Goal: Information Seeking & Learning: Learn about a topic

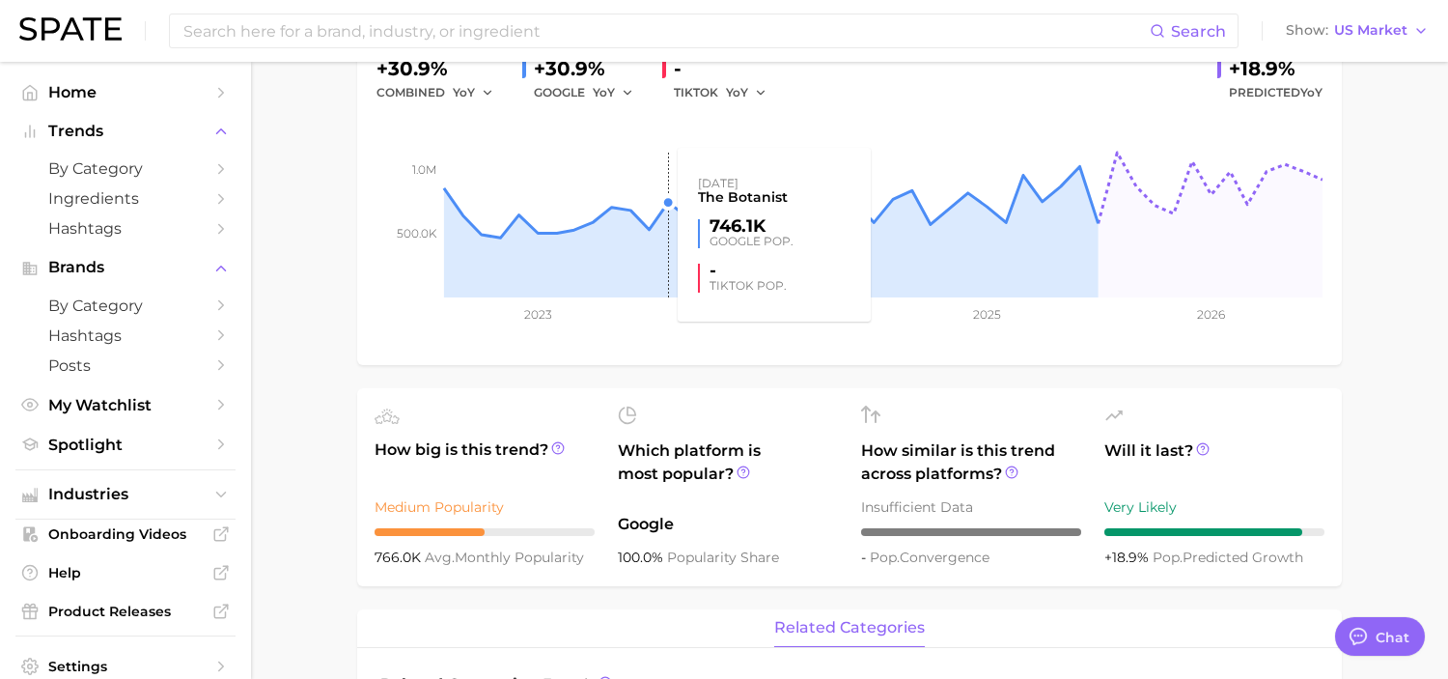
scroll to position [264, 0]
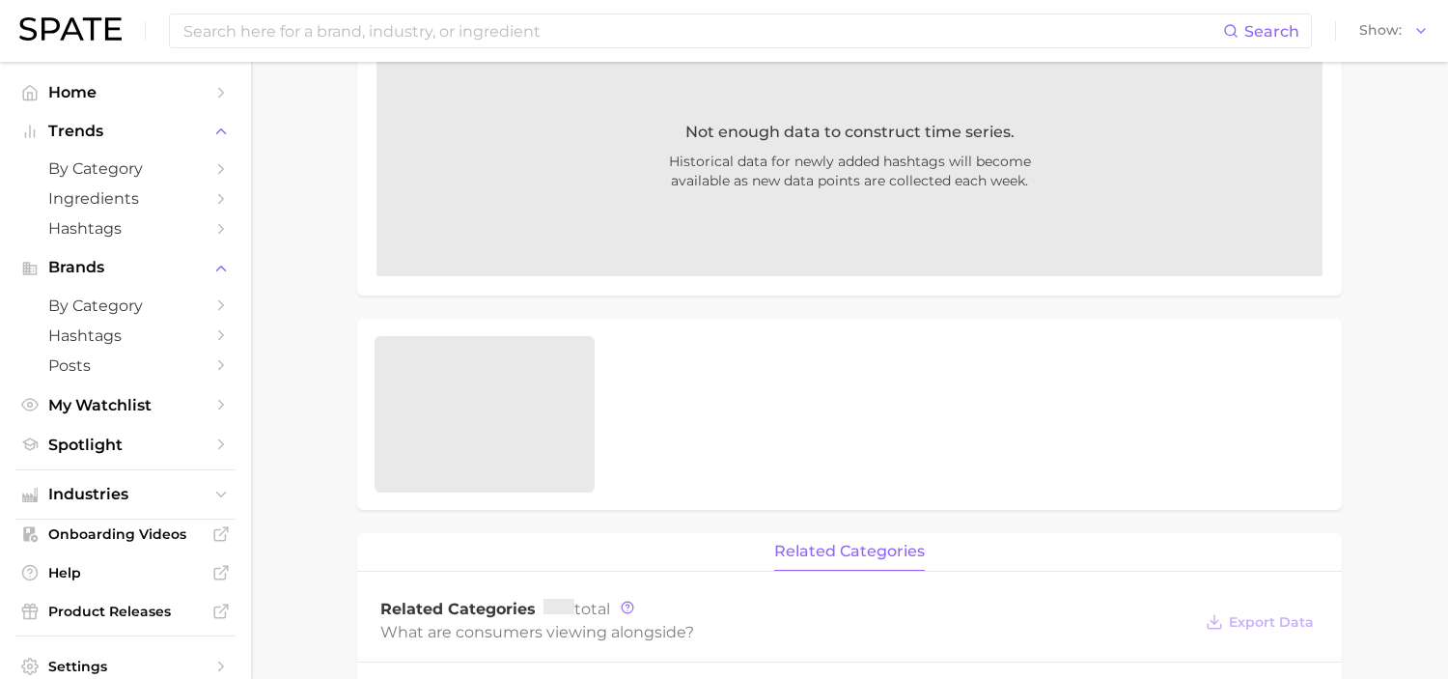
scroll to position [270, 0]
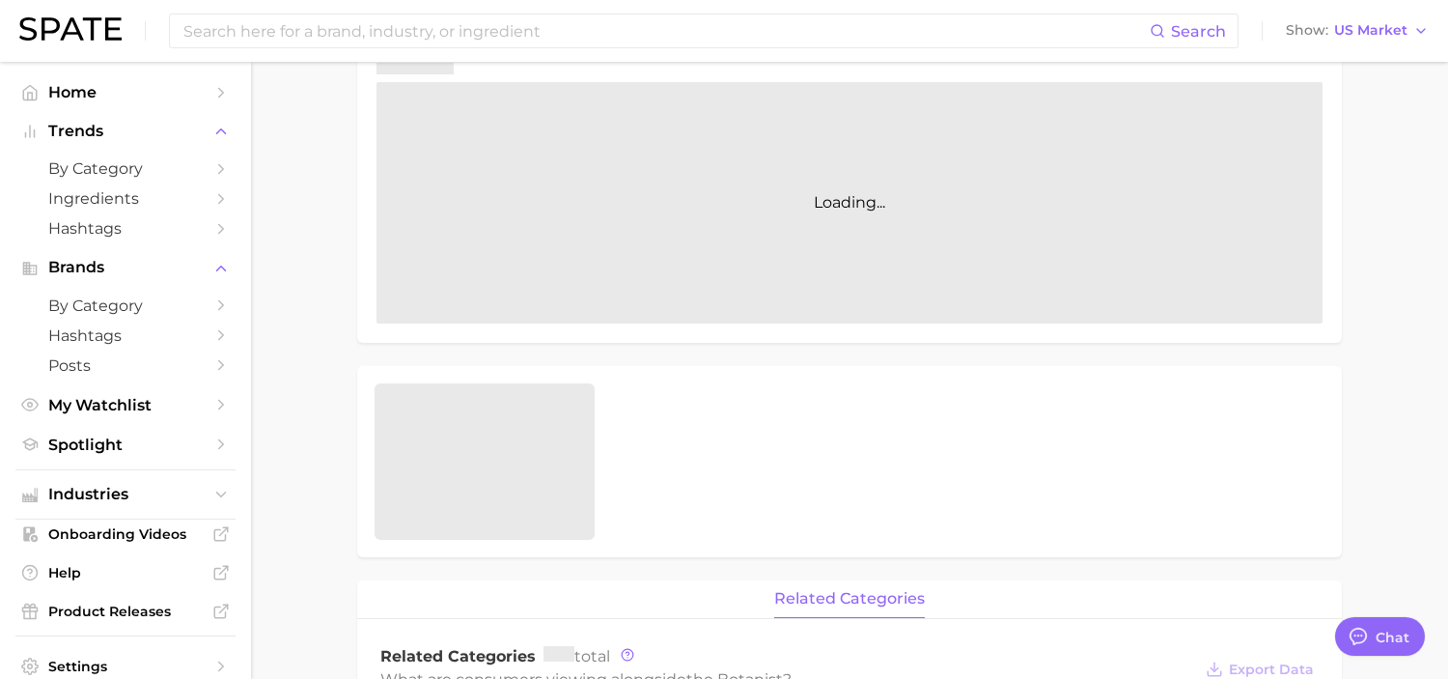
type textarea "x"
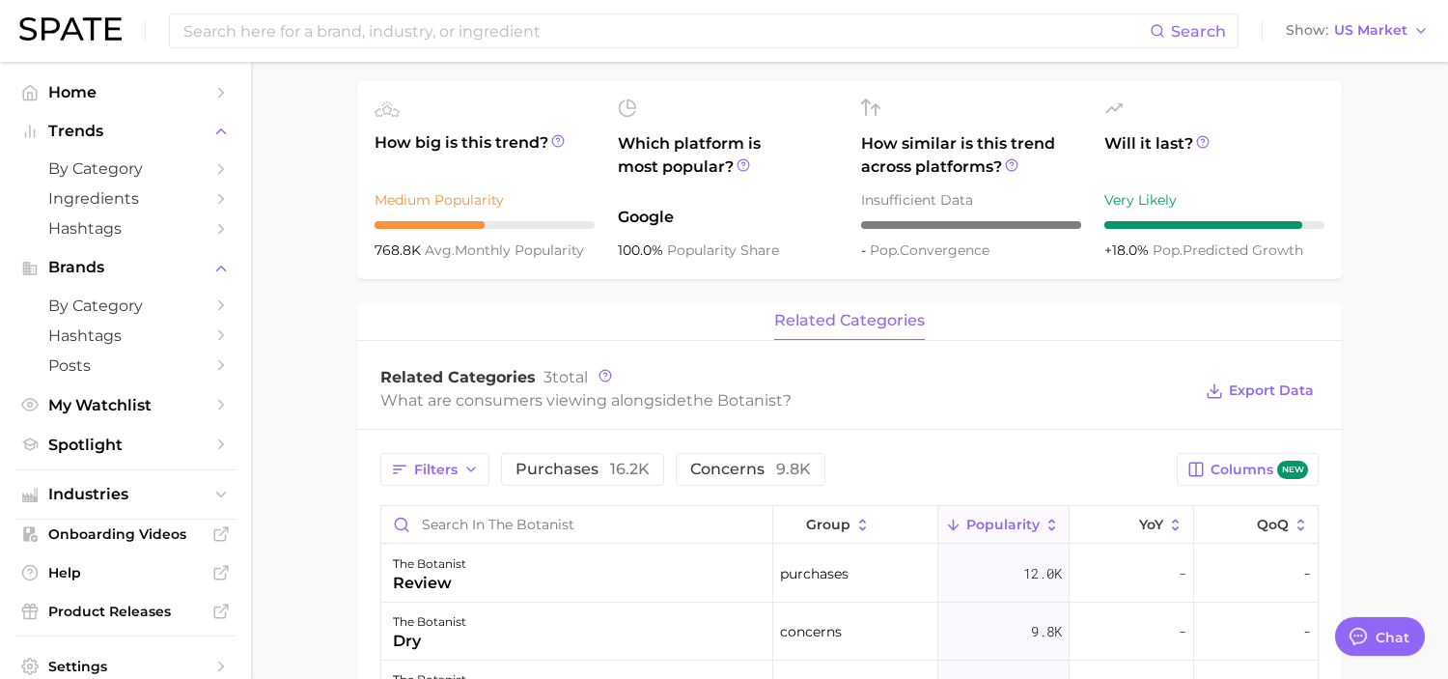
scroll to position [719, 0]
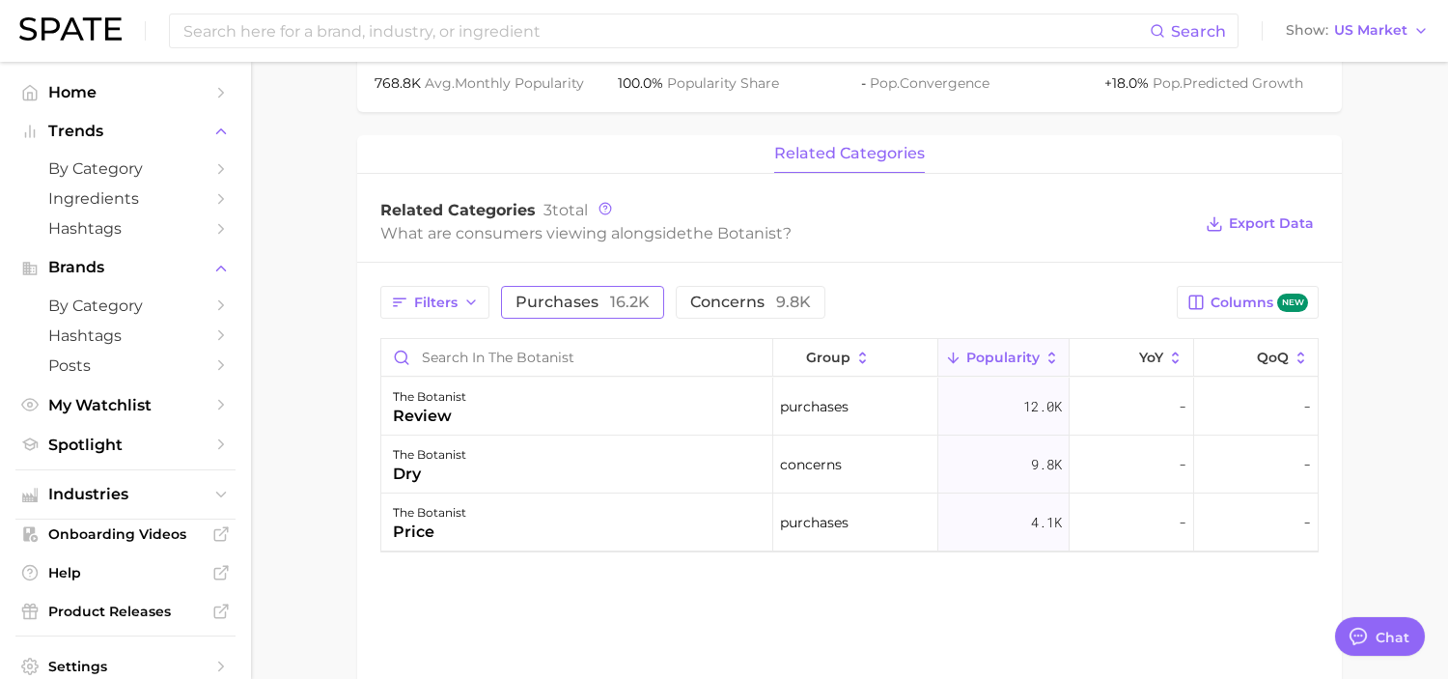
click at [603, 295] on span "purchases 16.2k" at bounding box center [582, 301] width 134 height 15
click at [731, 310] on span "concerns 9.8k" at bounding box center [777, 301] width 121 height 15
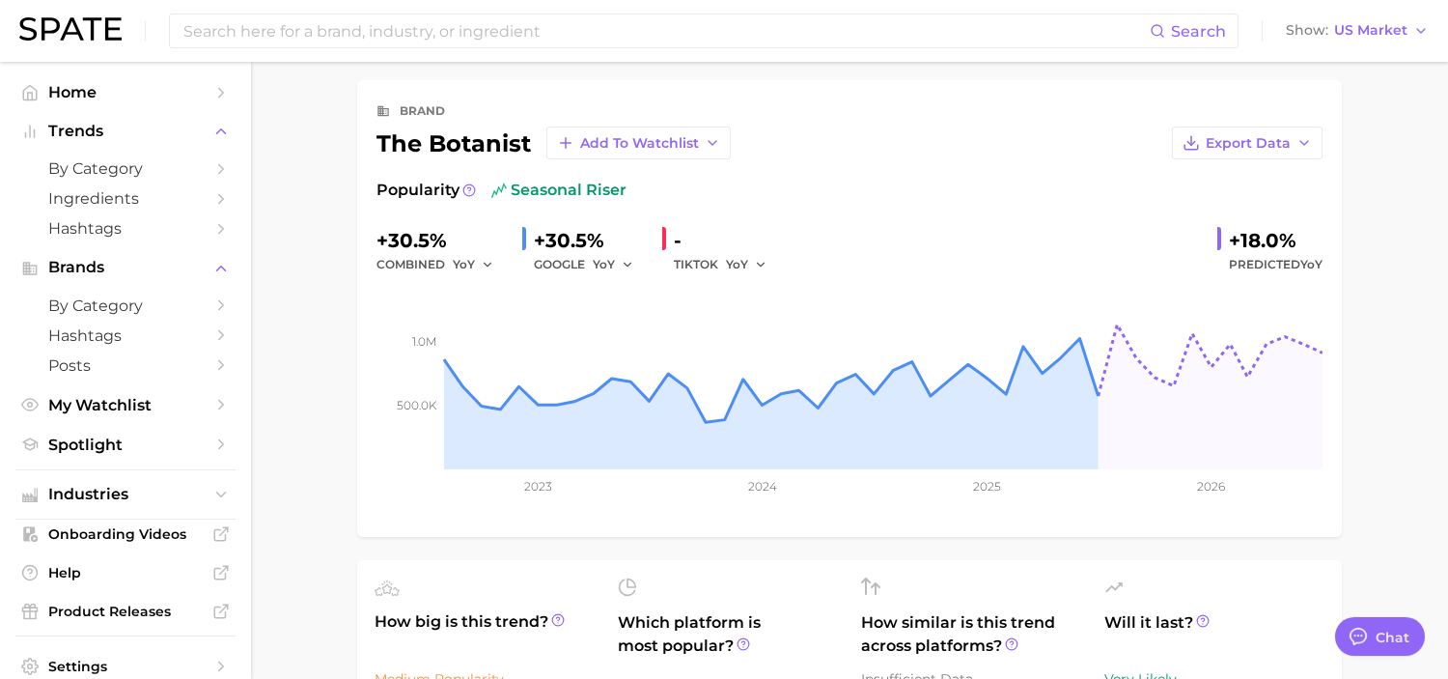
scroll to position [0, 0]
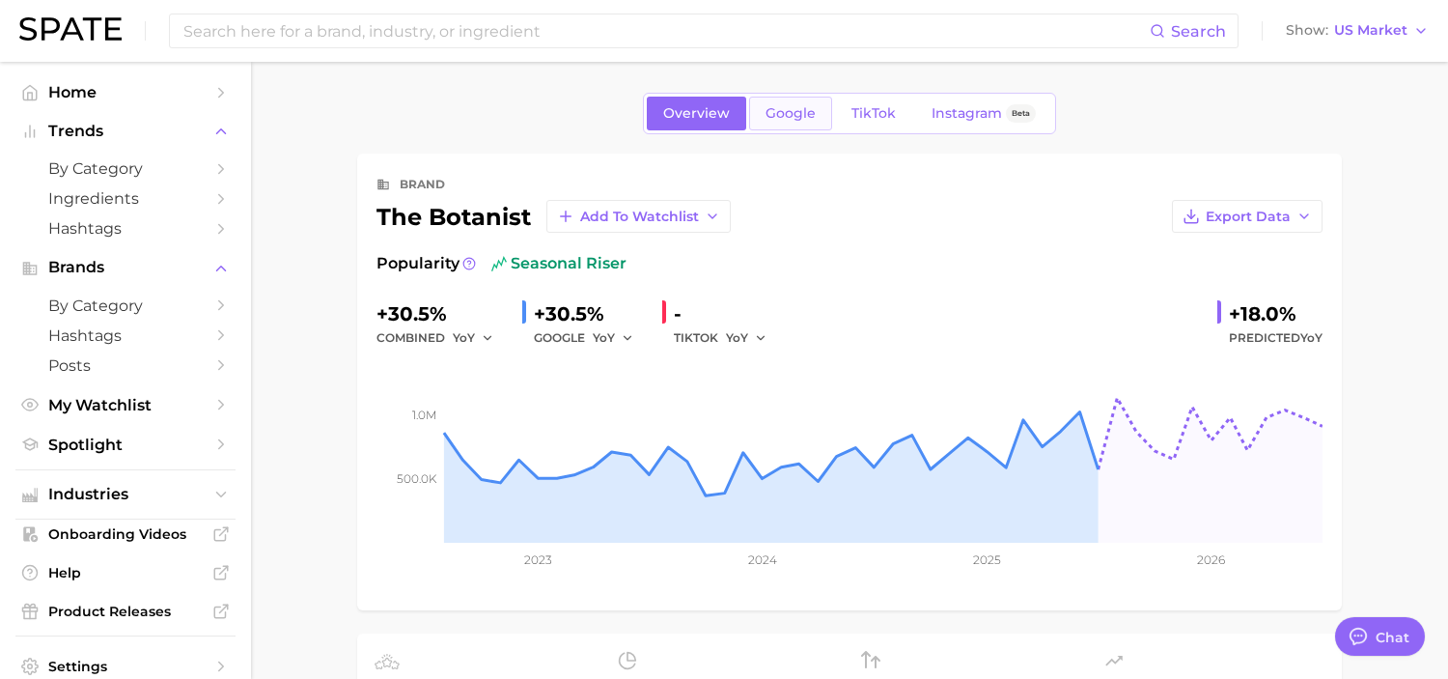
click at [797, 123] on link "Google" at bounding box center [790, 114] width 83 height 34
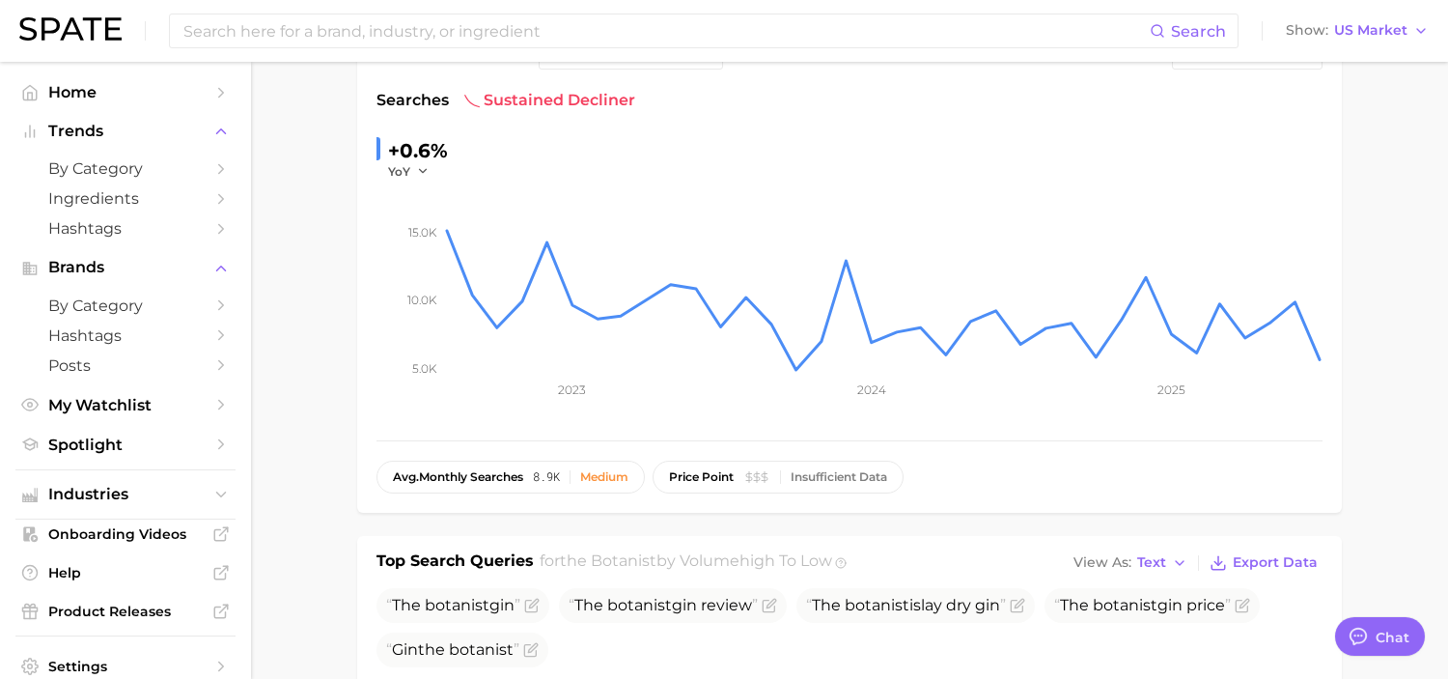
scroll to position [188, 0]
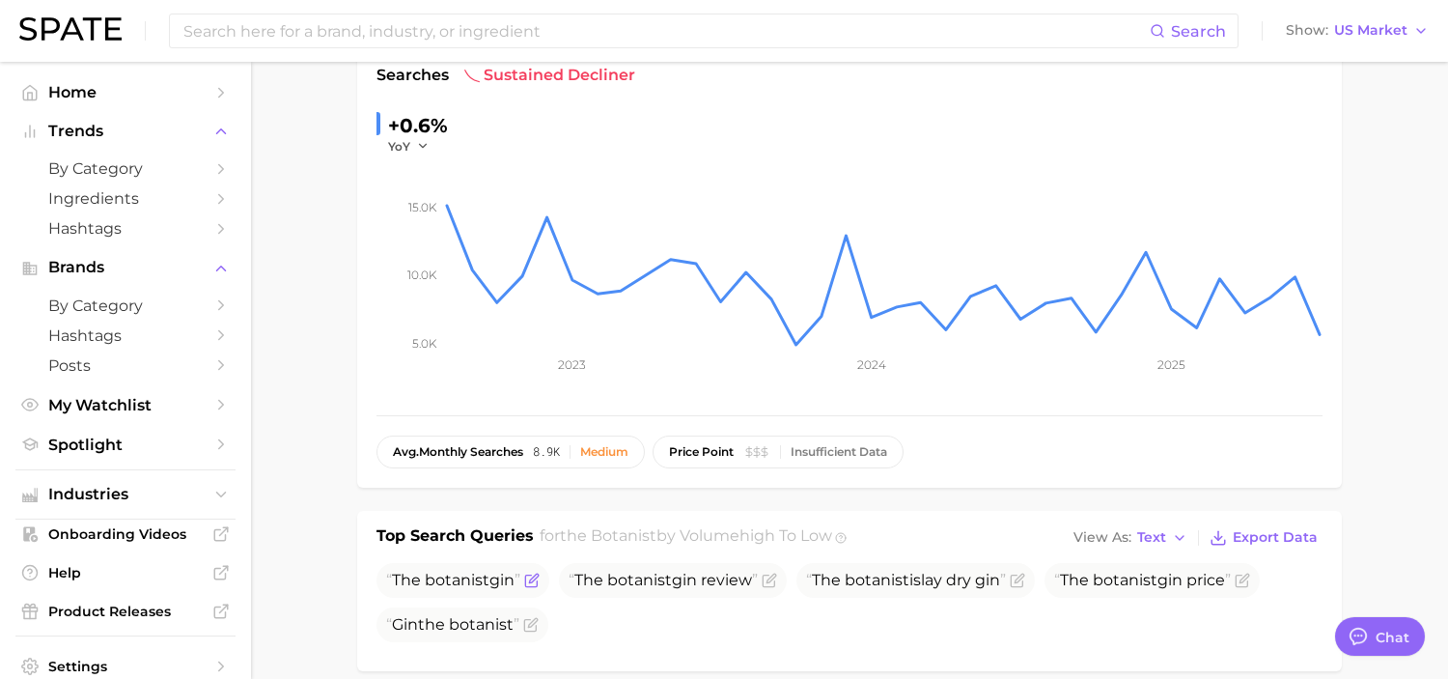
click at [486, 585] on span "botanist" at bounding box center [457, 579] width 65 height 18
click at [533, 582] on icon "Flag as miscategorized or irrelevant" at bounding box center [533, 577] width 9 height 9
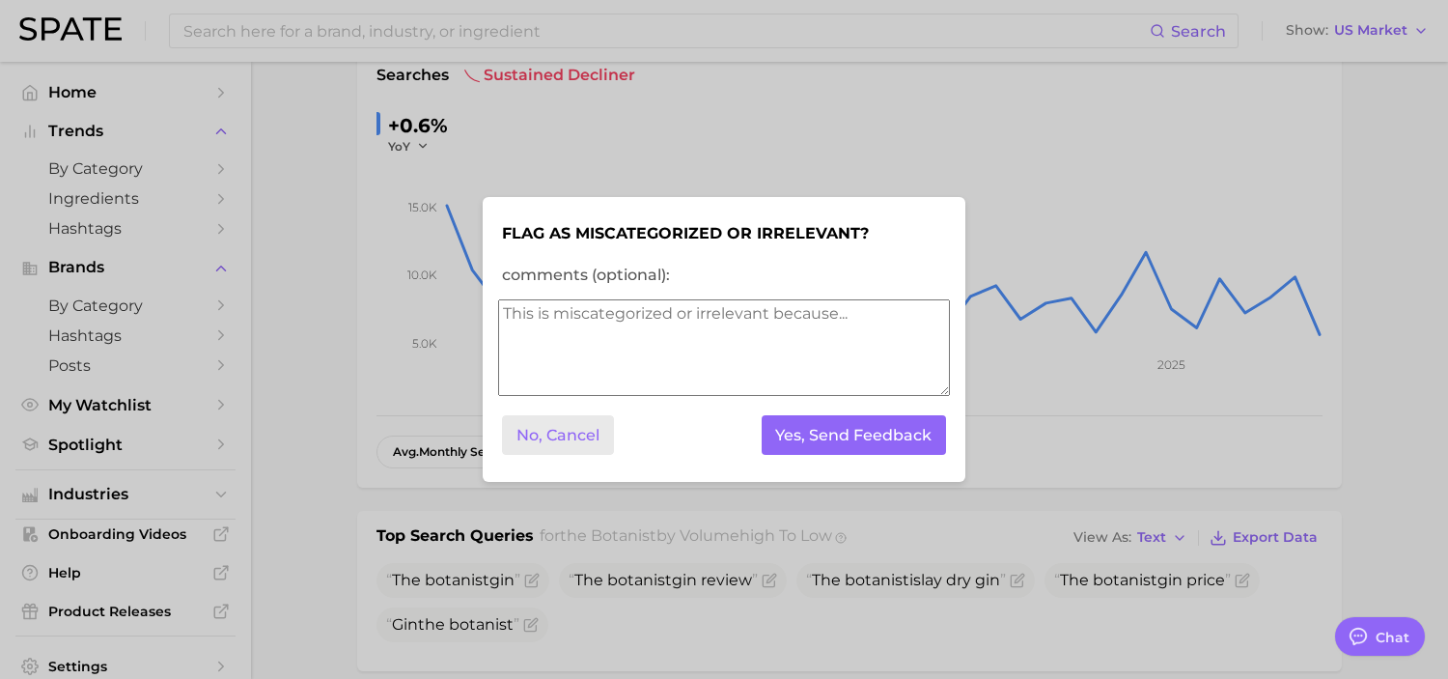
click at [566, 432] on button "No, Cancel" at bounding box center [558, 435] width 112 height 40
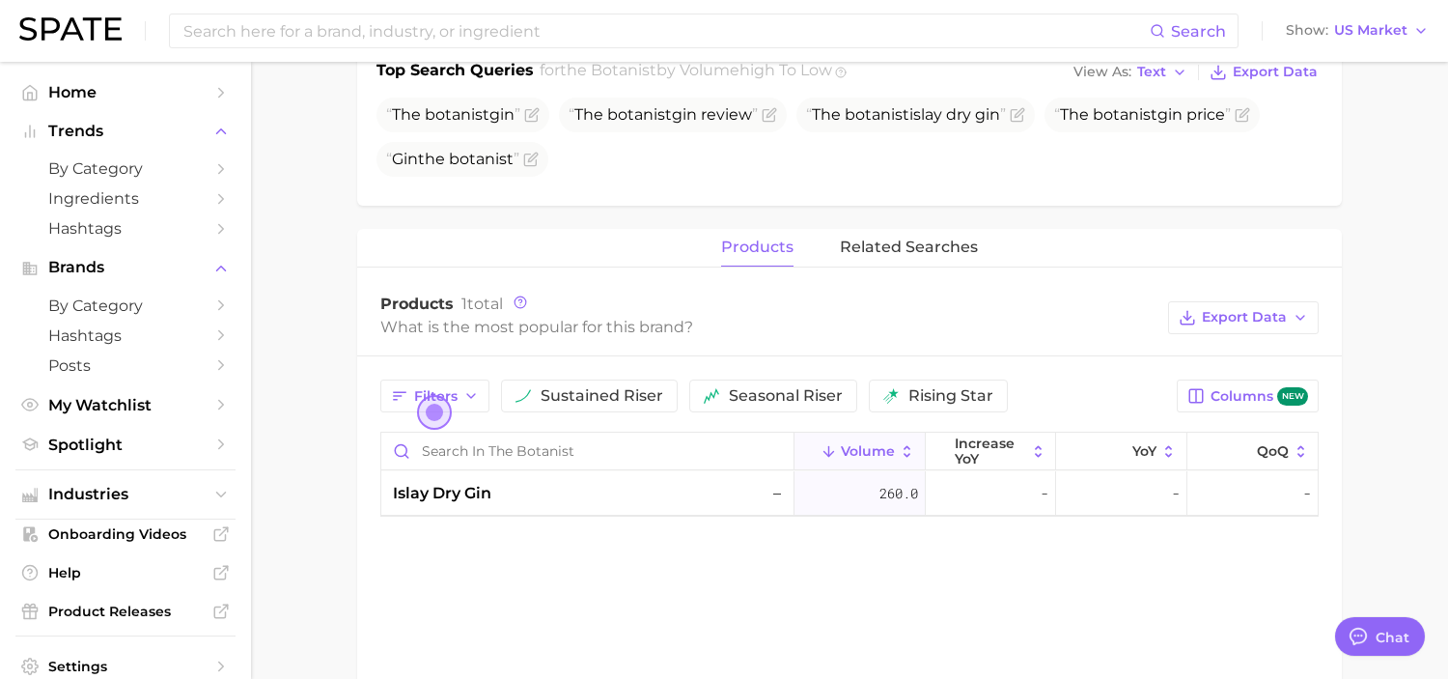
scroll to position [734, 0]
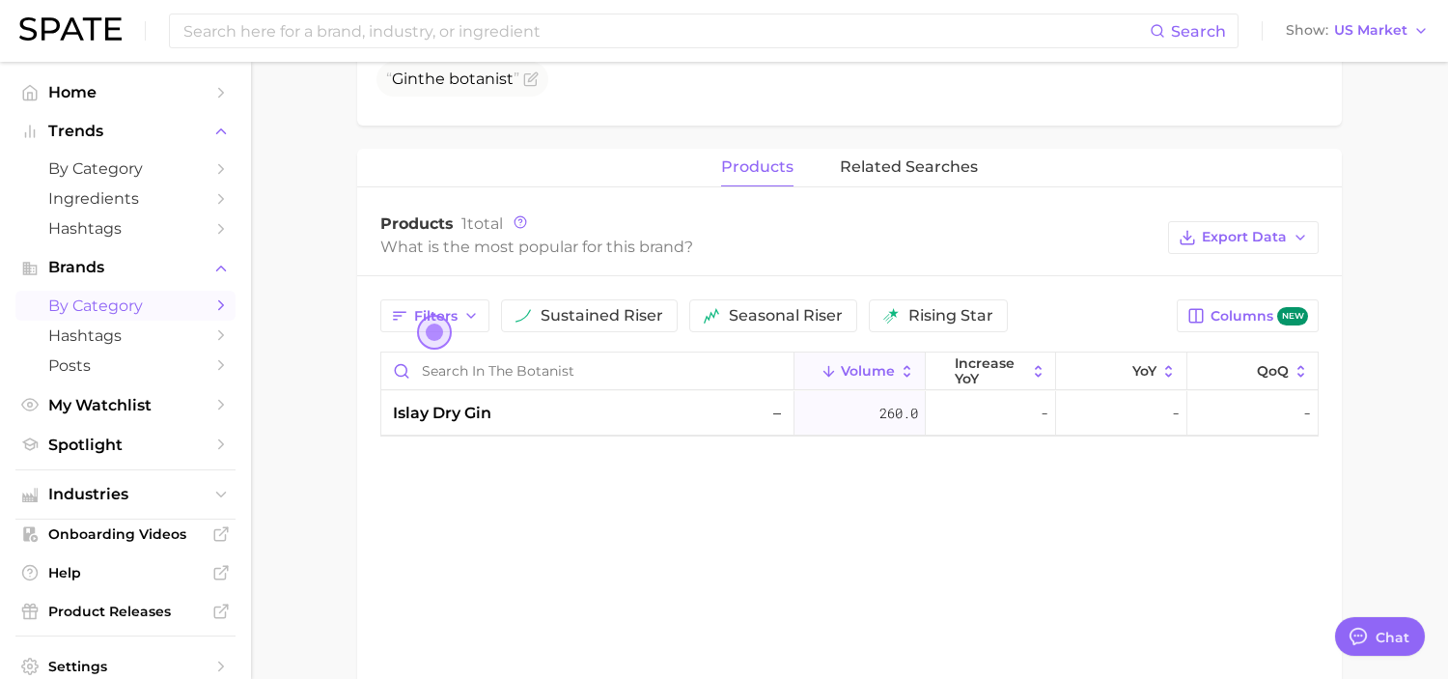
click at [186, 300] on span "by Category" at bounding box center [125, 305] width 154 height 18
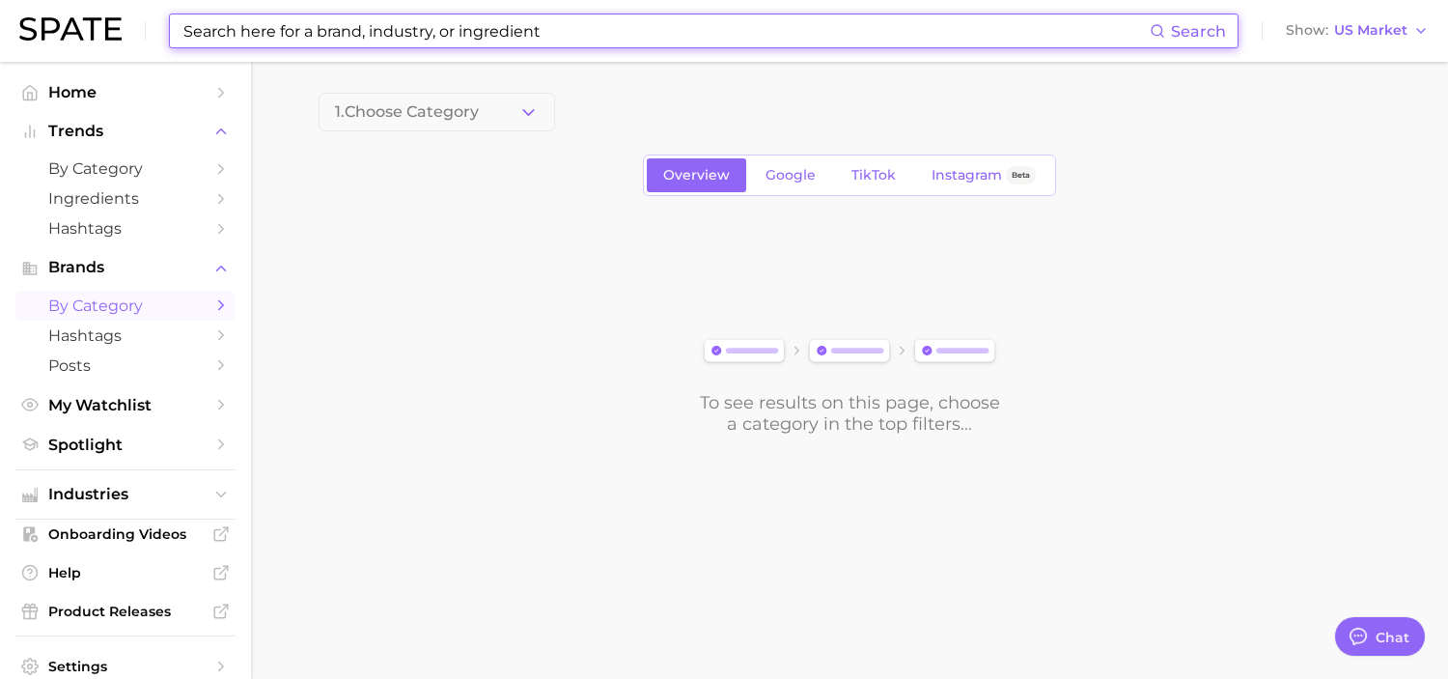
click at [449, 42] on input at bounding box center [665, 30] width 968 height 33
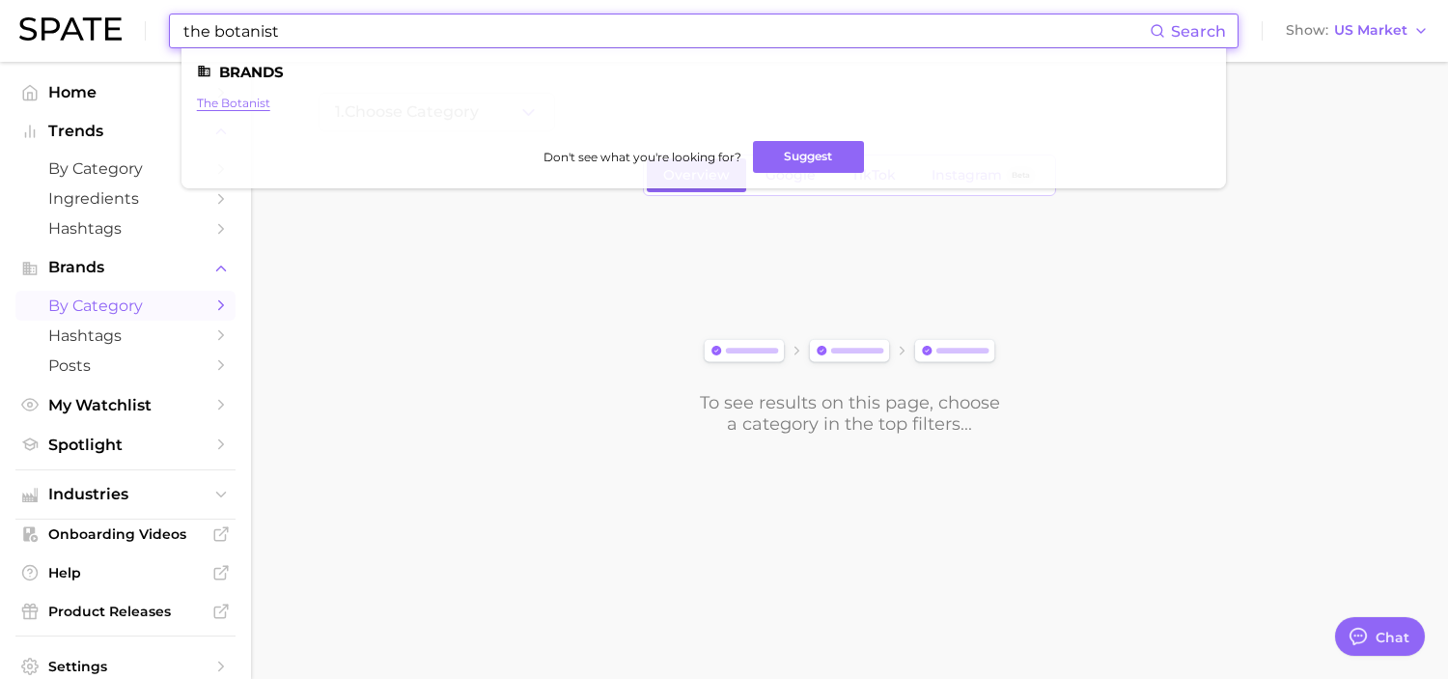
type input "the botanist"
click at [250, 96] on link "the botanist" at bounding box center [233, 103] width 73 height 14
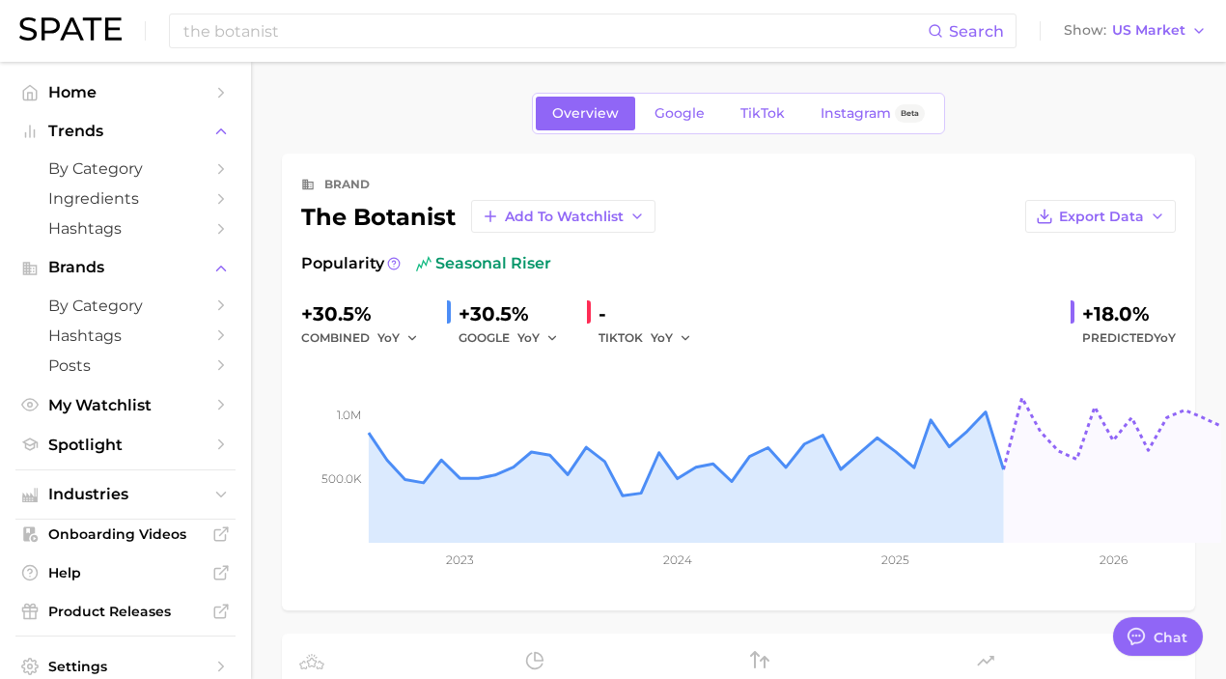
type textarea "x"
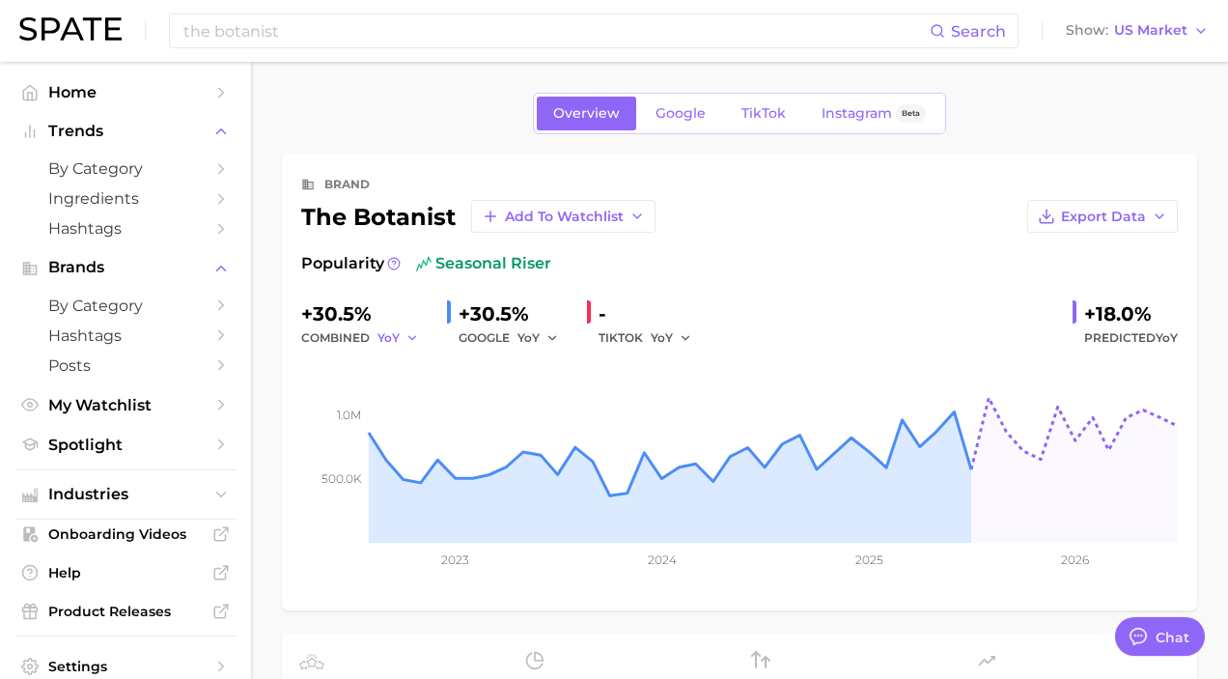
click at [405, 331] on icon "button" at bounding box center [412, 338] width 14 height 14
click at [346, 401] on button "QoQ" at bounding box center [325, 403] width 212 height 35
click at [672, 118] on span "Google" at bounding box center [680, 113] width 50 height 16
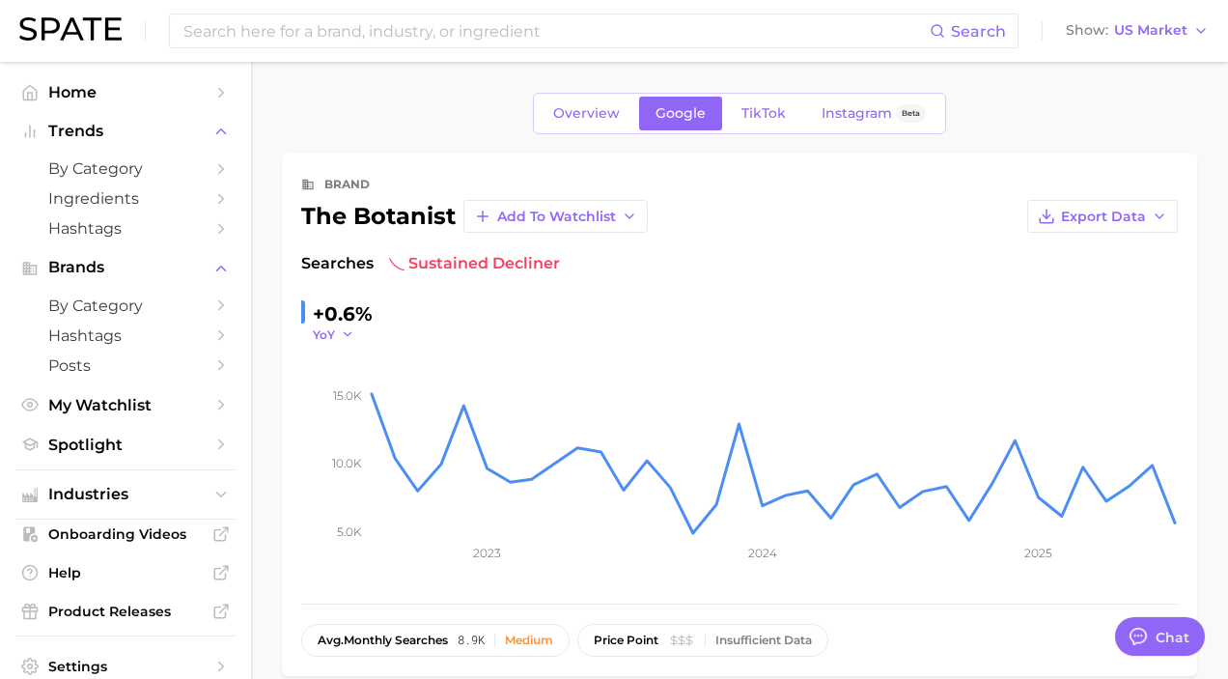
click at [349, 330] on icon "button" at bounding box center [348, 334] width 14 height 14
click at [865, 236] on div "brand the botanist Add to Watchlist Export Data Searches sustained decliner +0.…" at bounding box center [739, 415] width 876 height 484
click at [343, 339] on icon "button" at bounding box center [348, 334] width 14 height 14
click at [326, 402] on button "QoQ" at bounding box center [260, 396] width 212 height 35
click at [780, 113] on span "TikTok" at bounding box center [763, 113] width 44 height 16
